Goal: Task Accomplishment & Management: Manage account settings

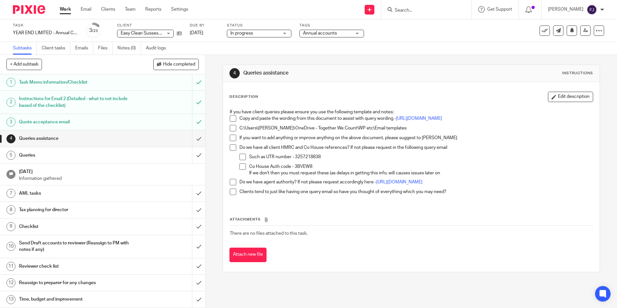
click at [43, 83] on h1 "Task Memo information/Checklist" at bounding box center [74, 82] width 111 height 10
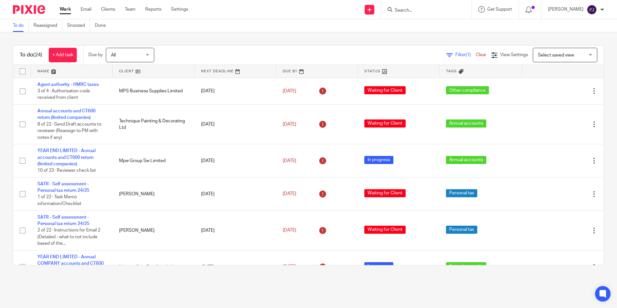
scroll to position [546, 0]
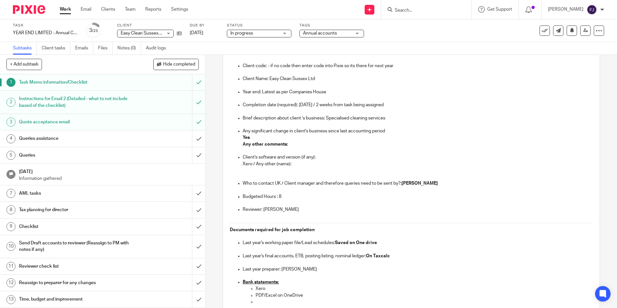
scroll to position [65, 0]
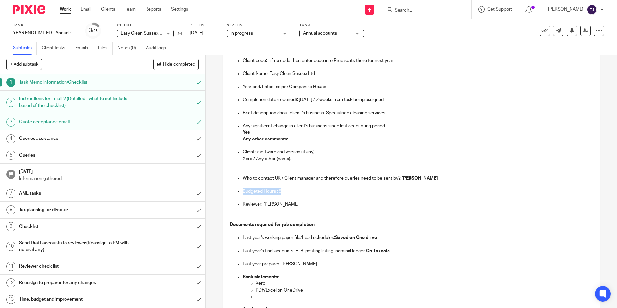
drag, startPoint x: 285, startPoint y: 191, endPoint x: 236, endPoint y: 188, distance: 48.5
click at [243, 189] on li "Budgeted Hours : 8" at bounding box center [418, 194] width 350 height 13
drag, startPoint x: 236, startPoint y: 188, endPoint x: 296, endPoint y: 161, distance: 66.0
click at [296, 161] on p "Xero / Any other (name):" at bounding box center [418, 159] width 350 height 6
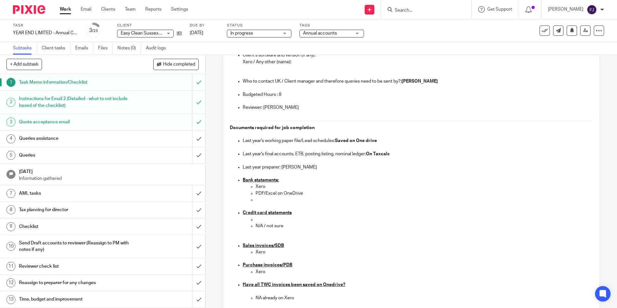
scroll to position [226, 0]
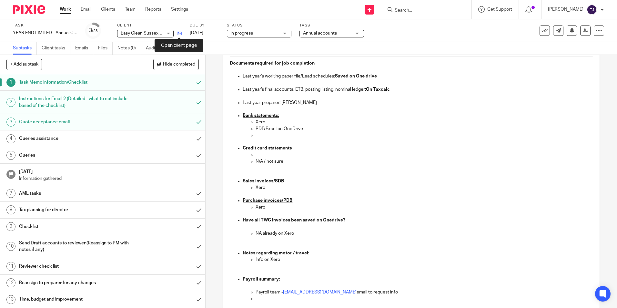
click at [181, 34] on icon at bounding box center [179, 33] width 5 height 5
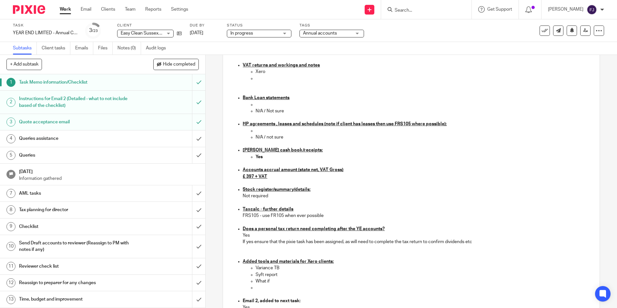
scroll to position [484, 0]
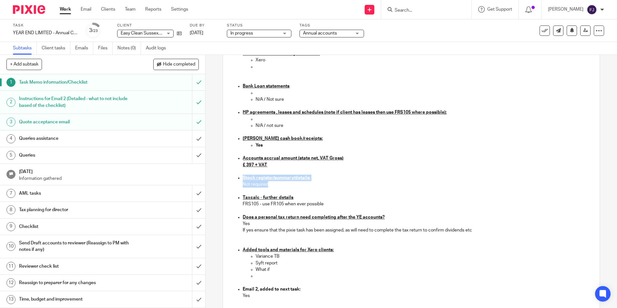
drag, startPoint x: 270, startPoint y: 184, endPoint x: 233, endPoint y: 177, distance: 37.8
click at [233, 177] on ul "Credit card statements N/A / not sure Sales invoices/SDB Xero Purchase invoices…" at bounding box center [411, 109] width 363 height 445
drag, startPoint x: 233, startPoint y: 177, endPoint x: 277, endPoint y: 167, distance: 44.7
click at [277, 167] on p "£ 397 + VAT" at bounding box center [418, 165] width 350 height 6
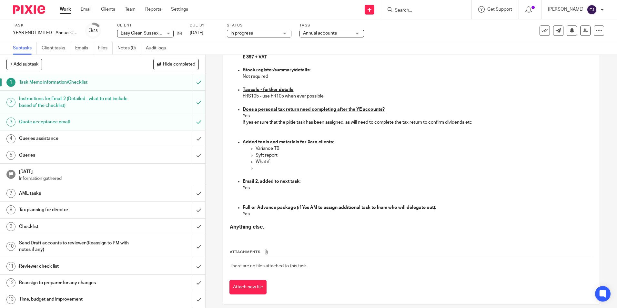
scroll to position [598, 0]
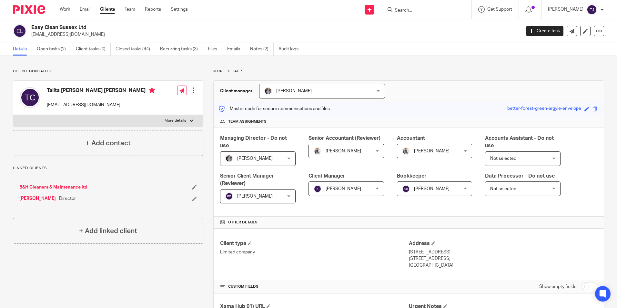
click at [423, 149] on span "Inam Satti" at bounding box center [431, 151] width 35 height 5
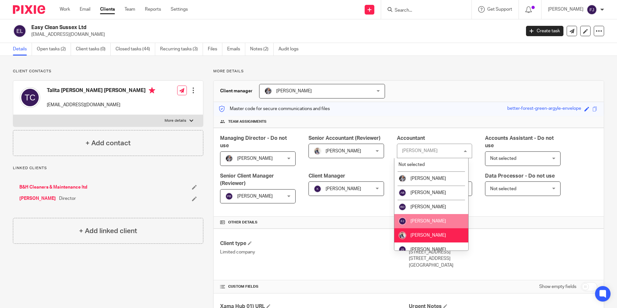
click at [422, 219] on span "[PERSON_NAME]" at bounding box center [427, 221] width 35 height 5
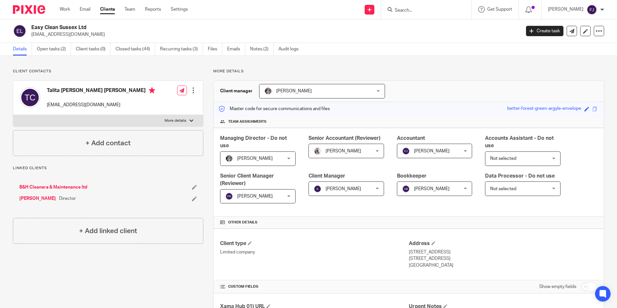
click at [422, 88] on div "Client manager Aaron McLeish Aaron McLeish Aaron McLeish Akshay Bhanushali Bism…" at bounding box center [409, 91] width 390 height 21
